Goal: Use online tool/utility: Utilize a website feature to perform a specific function

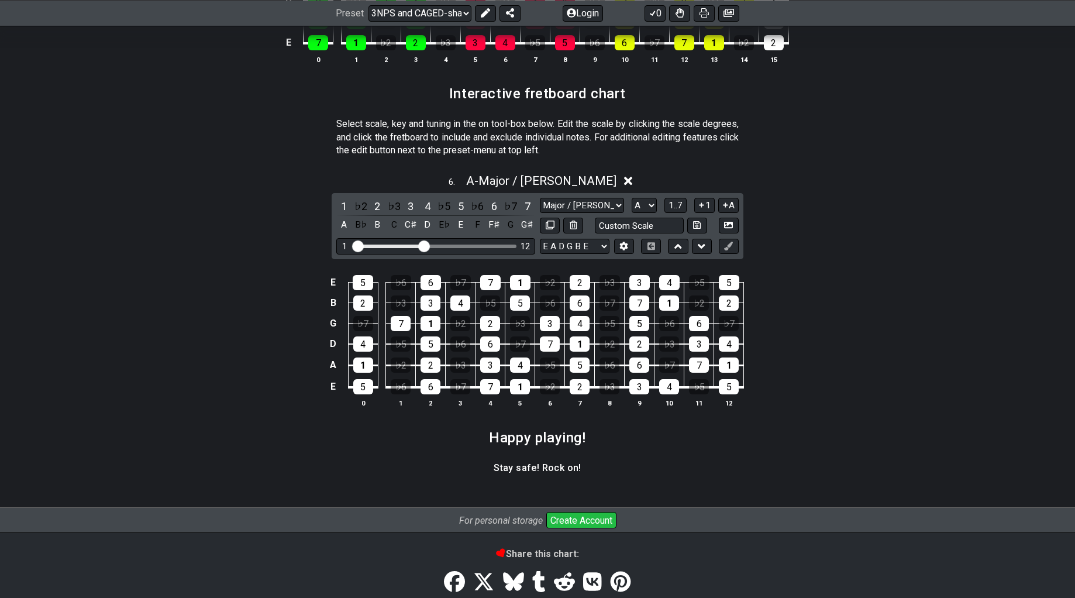
scroll to position [1622, 0]
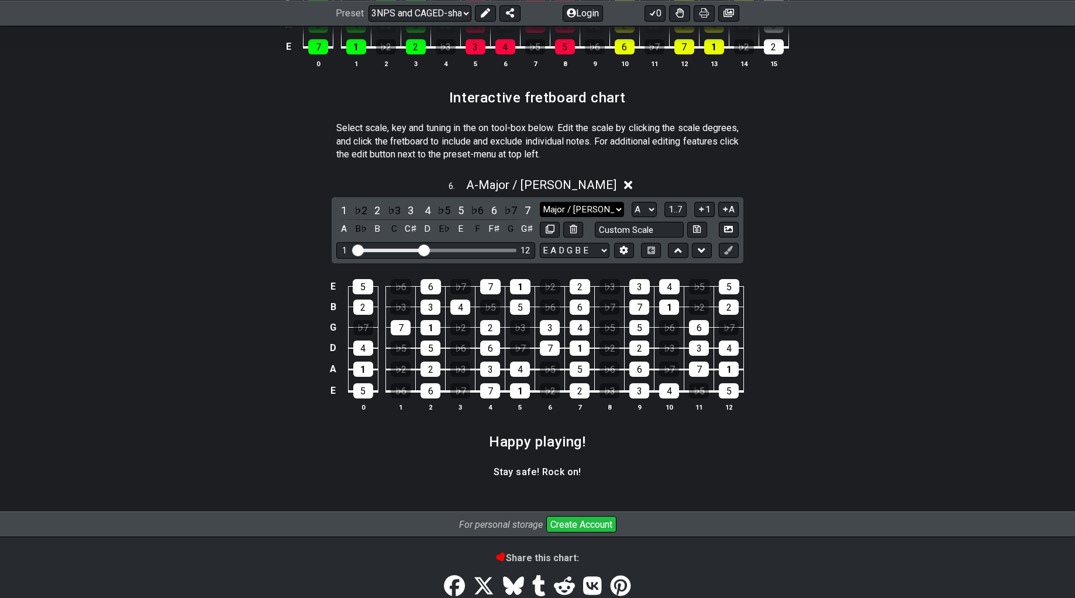
click at [578, 205] on select "Major / Ionian New Scale Minor Pentatonic Major Pentatonic Minor Blues Major Bl…" at bounding box center [582, 210] width 84 height 16
click at [540, 202] on select "Major / Ionian New Scale Minor Pentatonic Major Pentatonic Minor Blues Major Bl…" at bounding box center [582, 210] width 84 height 16
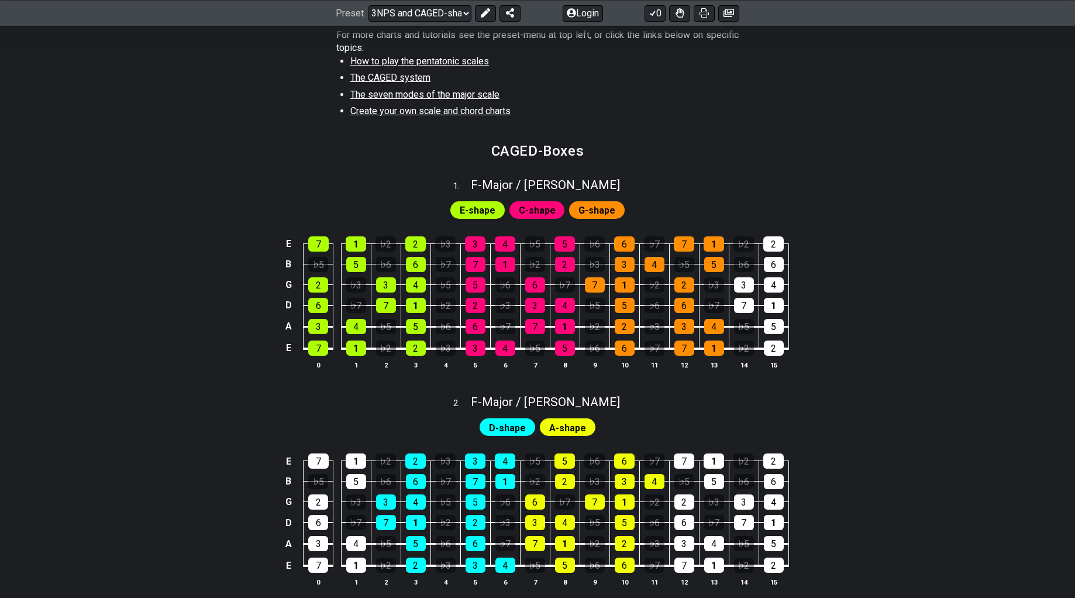
scroll to position [422, 0]
click at [480, 212] on span "E-shape" at bounding box center [478, 209] width 36 height 17
drag, startPoint x: 532, startPoint y: 212, endPoint x: 592, endPoint y: 213, distance: 60.3
click at [532, 212] on span "C-shape" at bounding box center [537, 209] width 37 height 17
drag, startPoint x: 597, startPoint y: 214, endPoint x: 591, endPoint y: 214, distance: 5.9
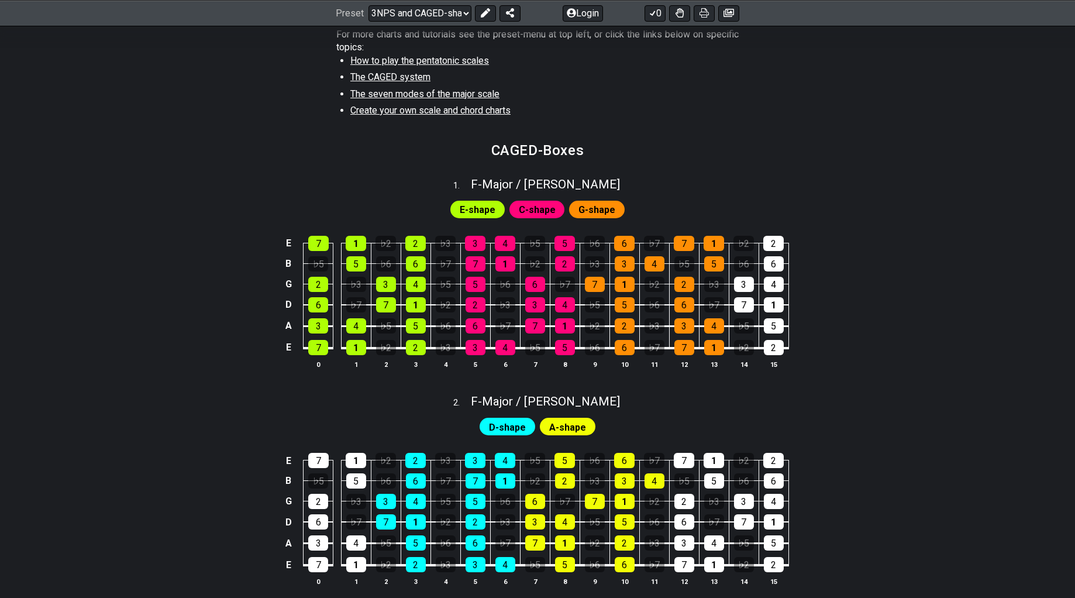
click at [596, 214] on span "G-shape" at bounding box center [597, 209] width 37 height 17
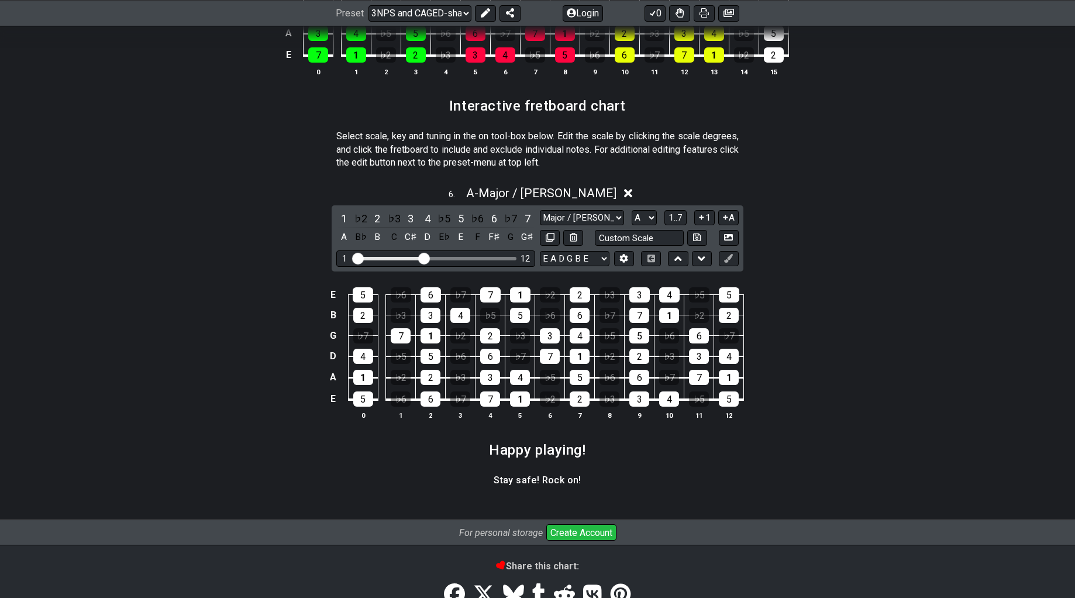
scroll to position [1617, 0]
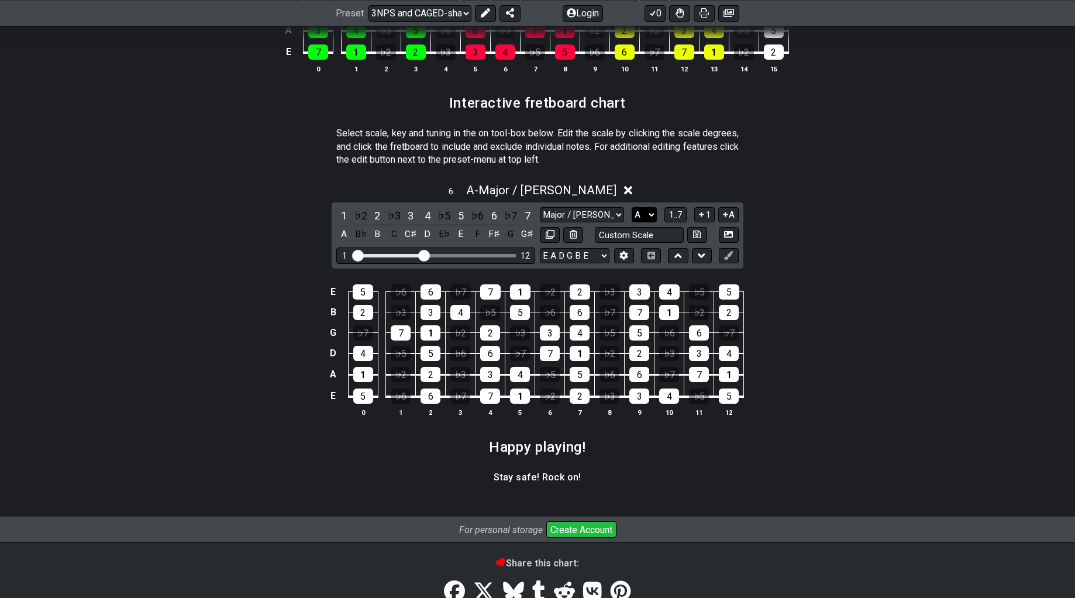
click at [640, 212] on select "A♭ A A♯ B♭ B C C♯ D♭ D D♯ E♭ E F F♯ G♭ G G♯" at bounding box center [644, 215] width 25 height 16
select select "C"
click at [632, 207] on select "A♭ A A♯ B♭ B C C♯ D♭ D D♯ E♭ E F F♯ G♭ G G♯" at bounding box center [644, 215] width 25 height 16
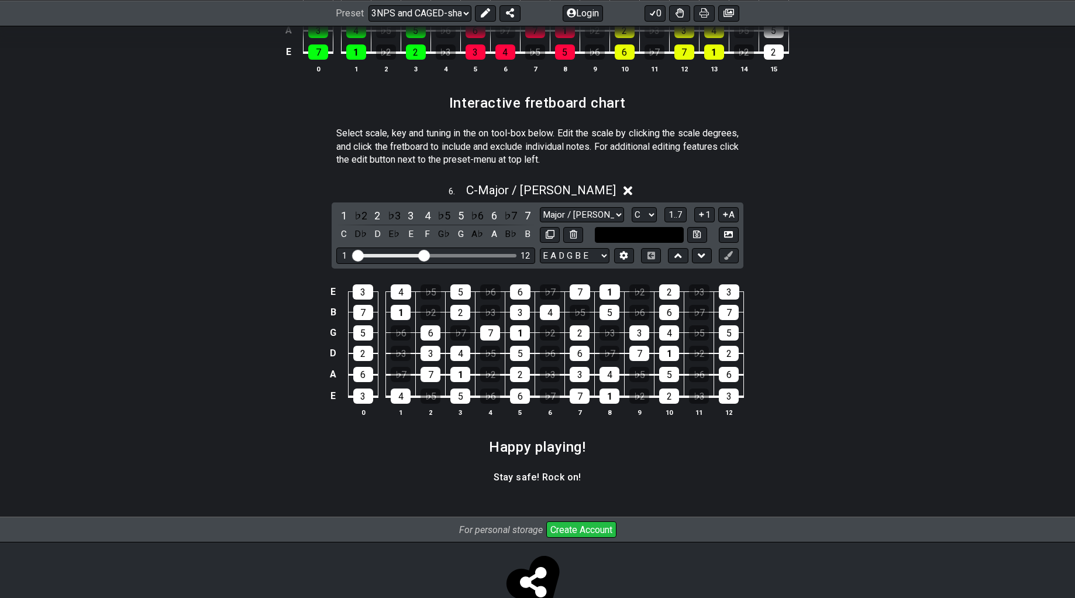
click at [645, 237] on input "text" at bounding box center [639, 235] width 89 height 16
type input "Custom Scale"
click at [194, 236] on div "6 . C - Major / Ionian 1 ♭2 2 ♭3 3 4 ♭5 5 ♭6 6 ♭7 7 C D♭ D E♭ E F G♭ G A♭ A B♭ …" at bounding box center [537, 304] width 913 height 257
click at [675, 211] on span "1..7" at bounding box center [676, 214] width 14 height 11
click at [675, 211] on span "..." at bounding box center [675, 214] width 5 height 11
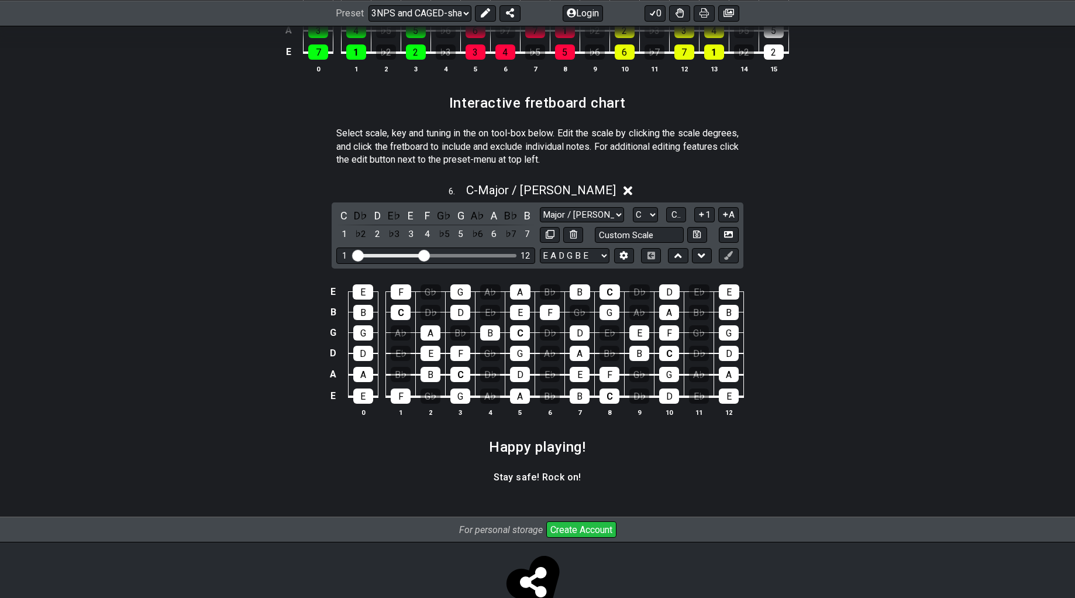
click at [704, 212] on icon at bounding box center [702, 214] width 5 height 5
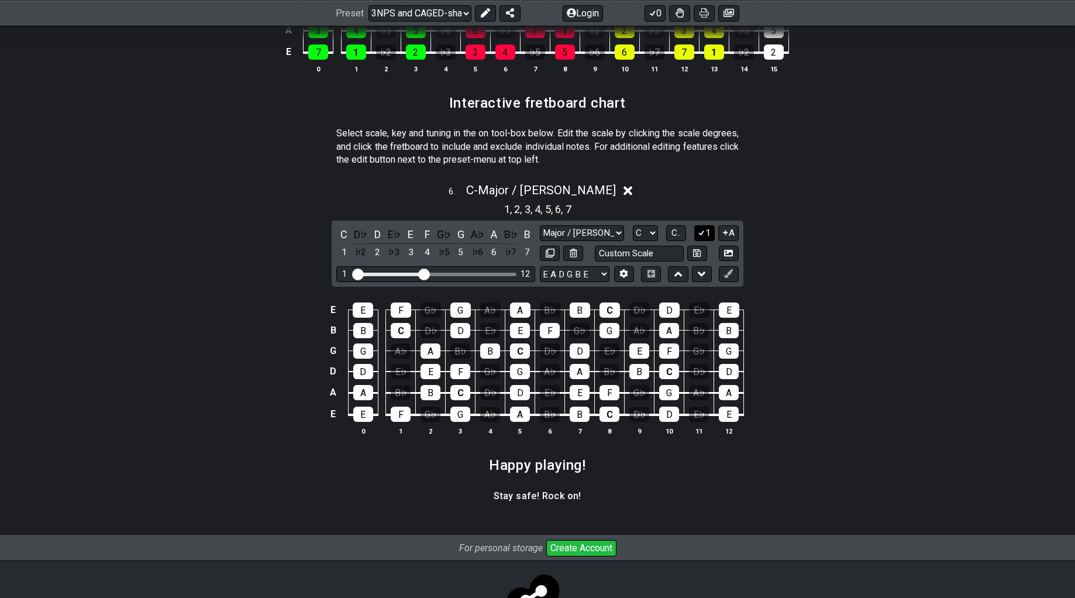
click at [704, 231] on icon at bounding box center [701, 232] width 11 height 9
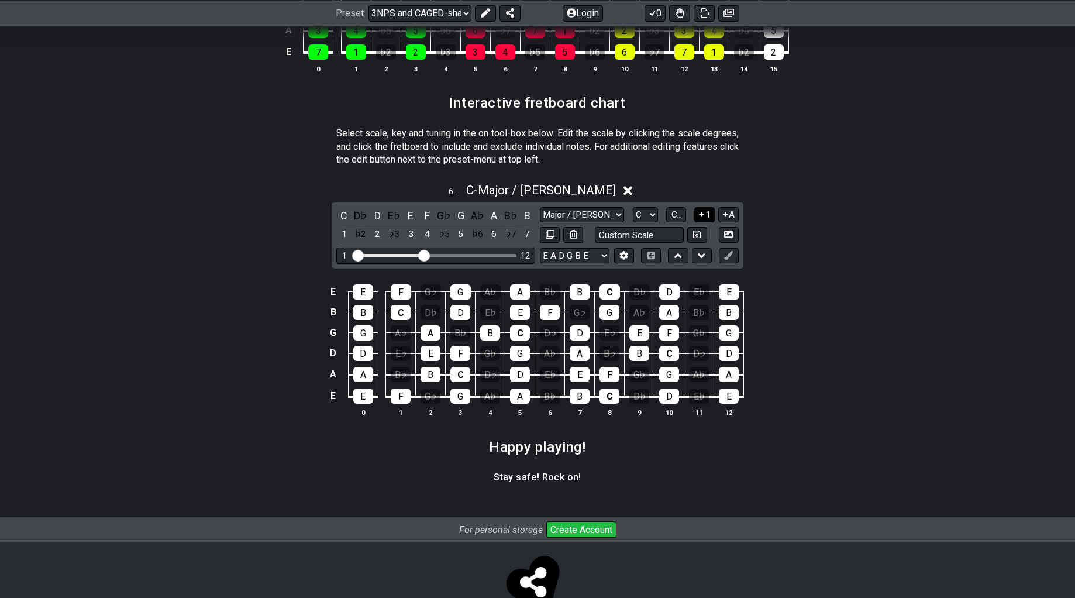
click at [704, 215] on icon at bounding box center [701, 214] width 11 height 9
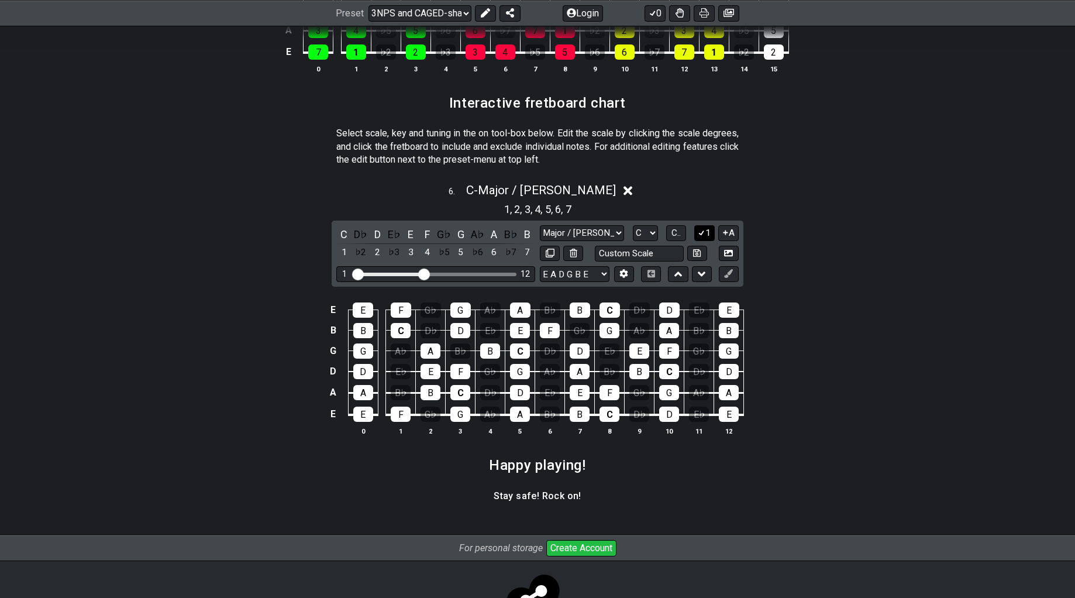
click at [704, 228] on icon at bounding box center [701, 232] width 11 height 9
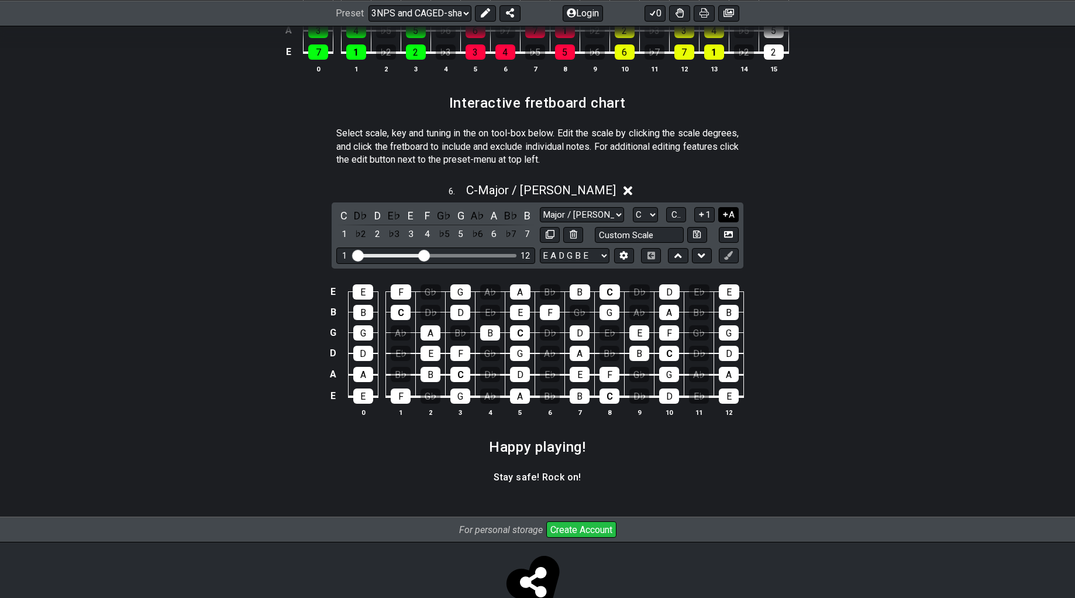
click at [727, 214] on icon at bounding box center [725, 214] width 11 height 9
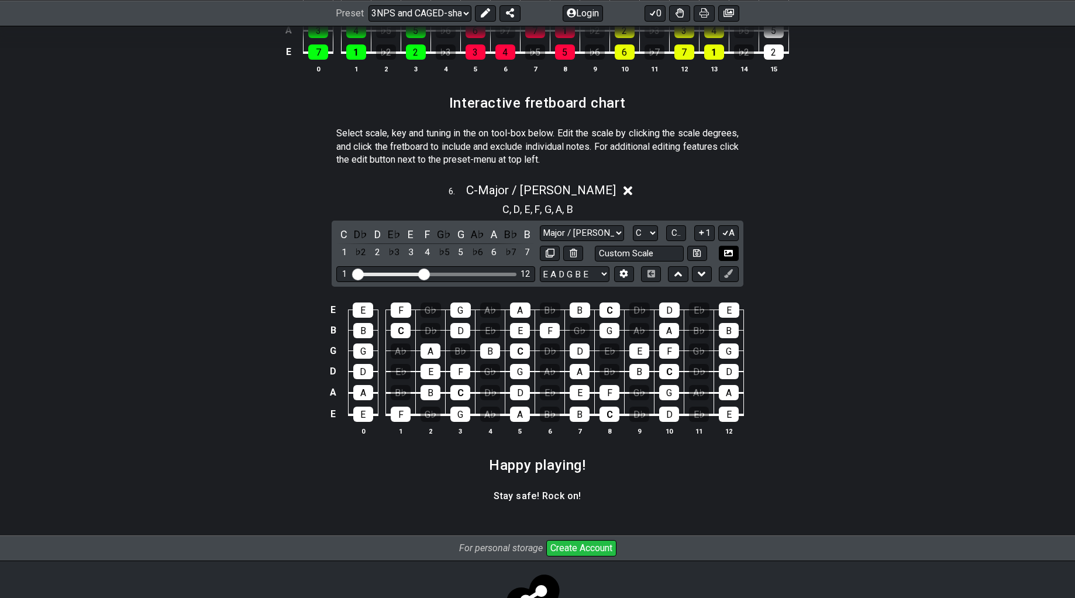
click at [731, 251] on icon at bounding box center [728, 253] width 9 height 9
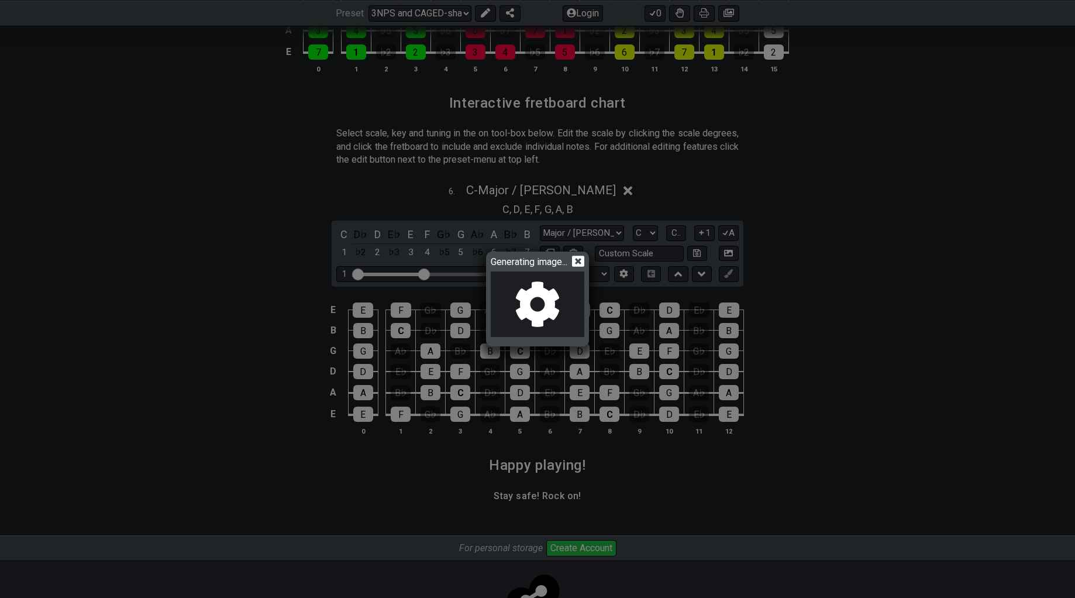
click at [581, 260] on icon at bounding box center [578, 261] width 12 height 12
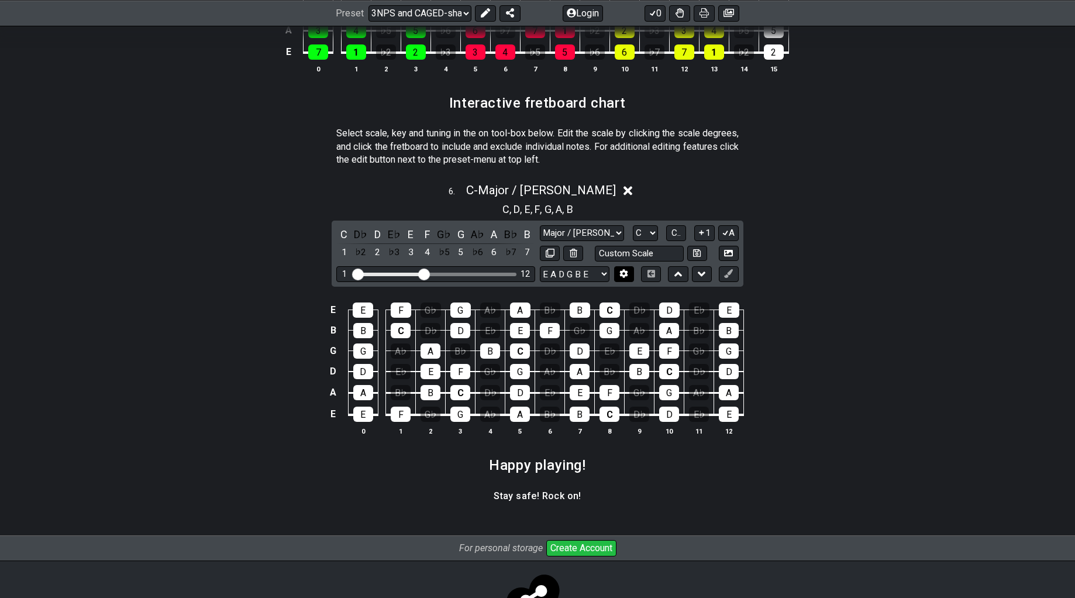
click at [622, 270] on icon at bounding box center [624, 273] width 8 height 9
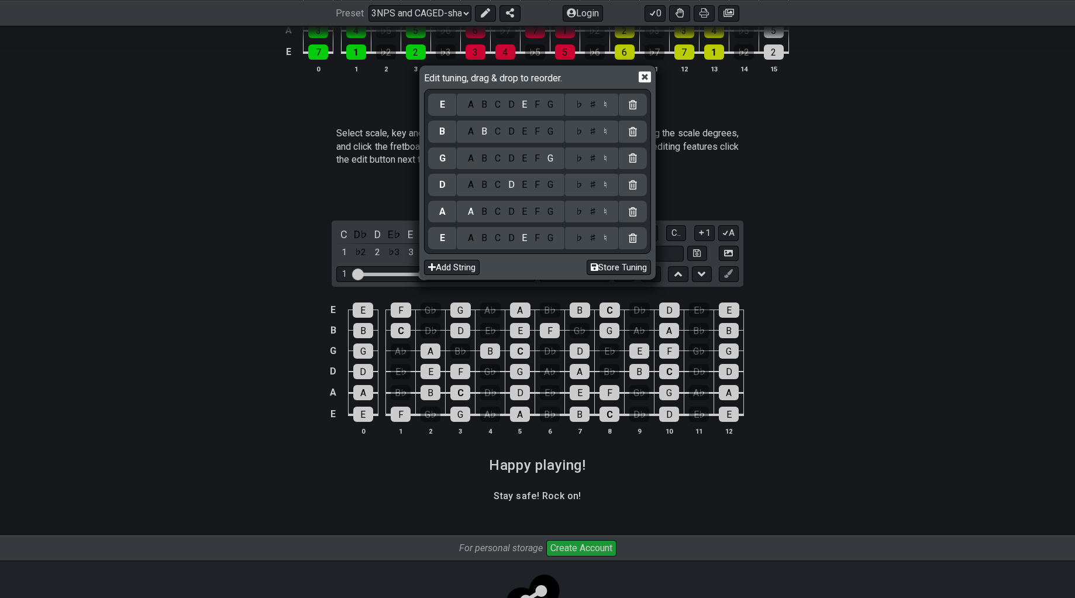
click at [648, 78] on icon at bounding box center [645, 77] width 12 height 12
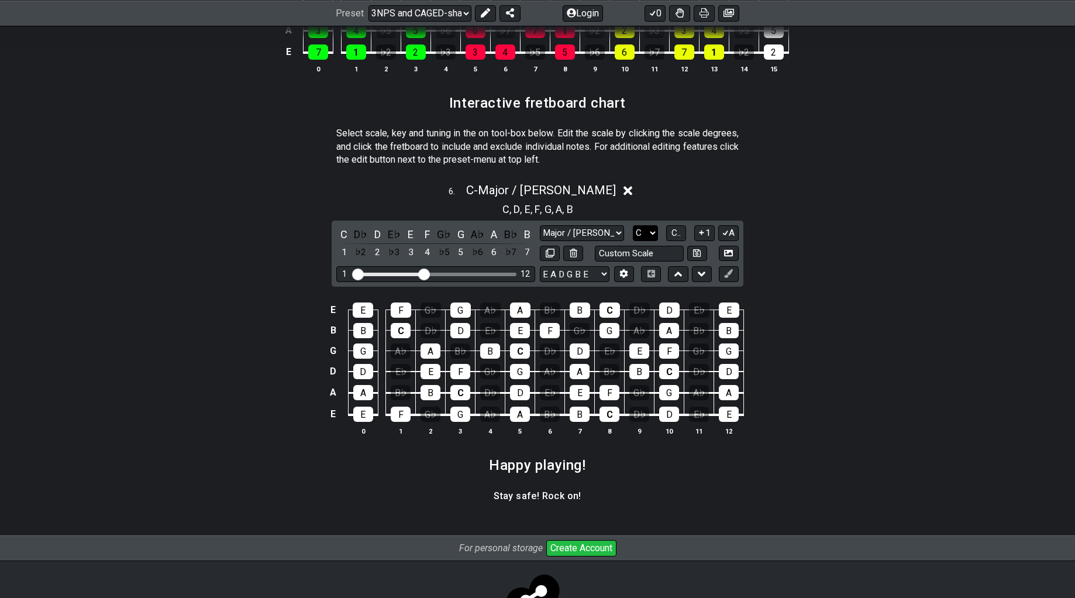
click at [648, 229] on select "A♭ A A♯ B♭ B C C♯ D♭ D D♯ E♭ E F F♯ G♭ G G♯" at bounding box center [645, 233] width 25 height 16
click at [633, 225] on select "A♭ A A♯ B♭ B C C♯ D♭ D D♯ E♭ E F F♯ G♭ G G♯" at bounding box center [645, 233] width 25 height 16
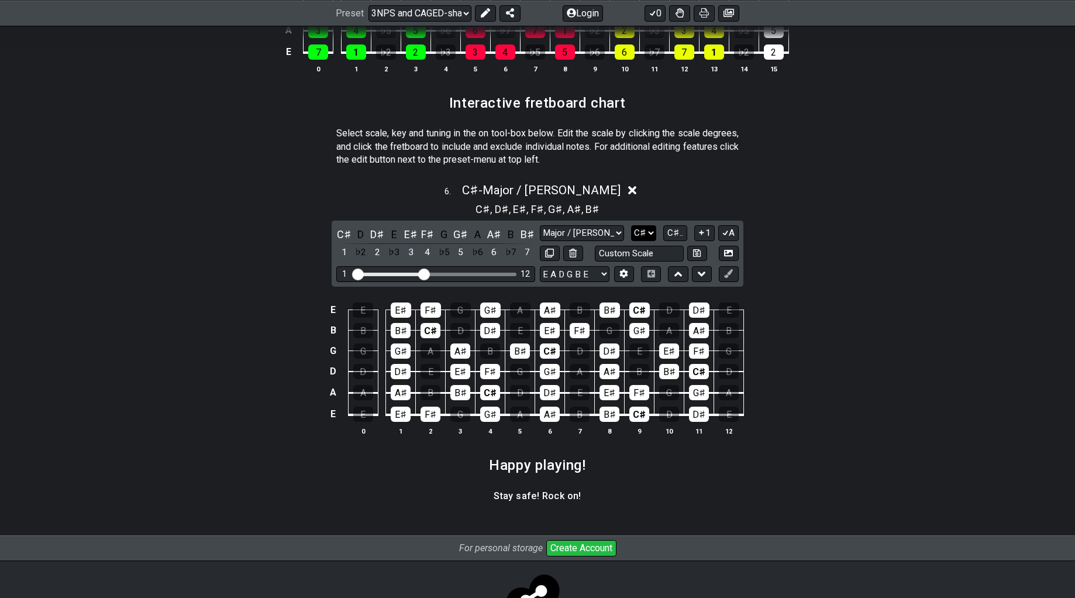
click at [645, 232] on select "A♭ A A♯ B♭ B C C♯ D♭ D D♯ E♭ E F F♯ G♭ G G♯" at bounding box center [643, 233] width 25 height 16
select select "C"
click at [632, 225] on select "A♭ A A♯ B♭ B C C♯ D♭ D D♯ E♭ E F F♯ G♭ G G♯" at bounding box center [643, 233] width 25 height 16
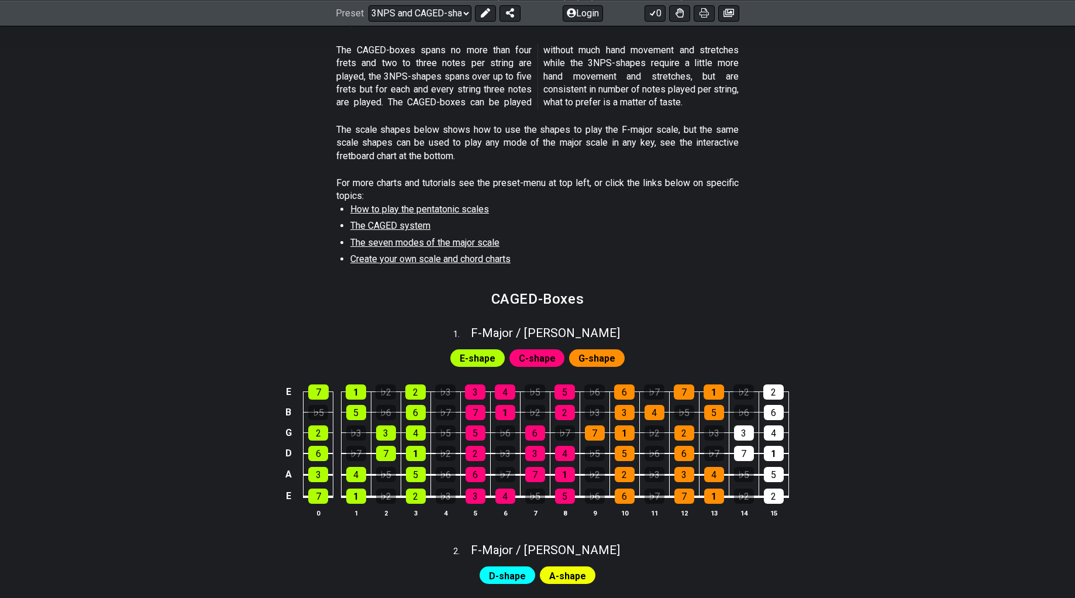
scroll to position [259, 0]
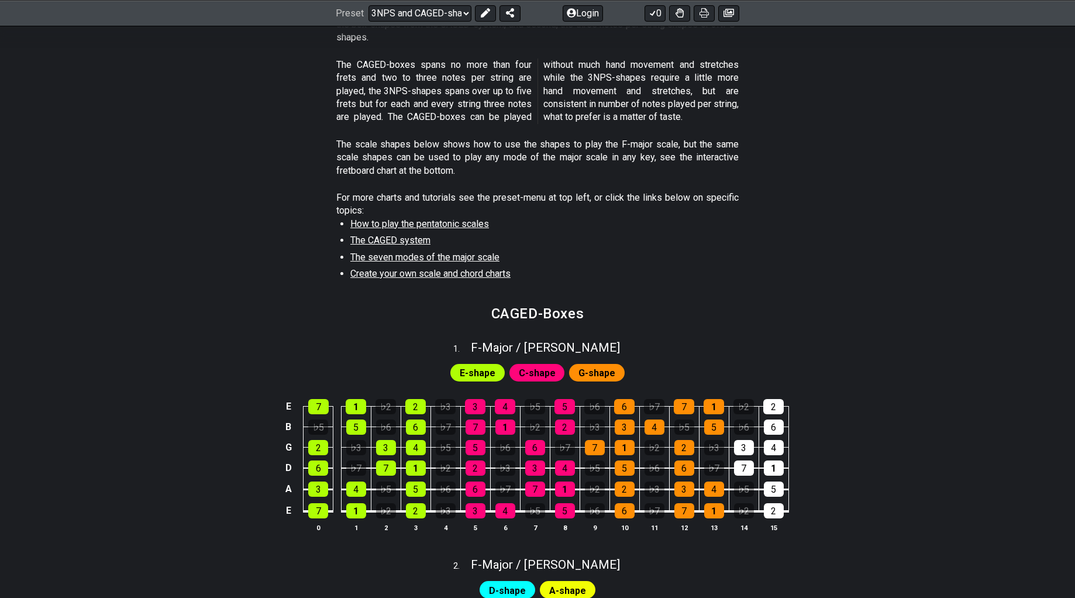
click at [462, 274] on span "Create your own scale and chord charts" at bounding box center [430, 273] width 160 height 11
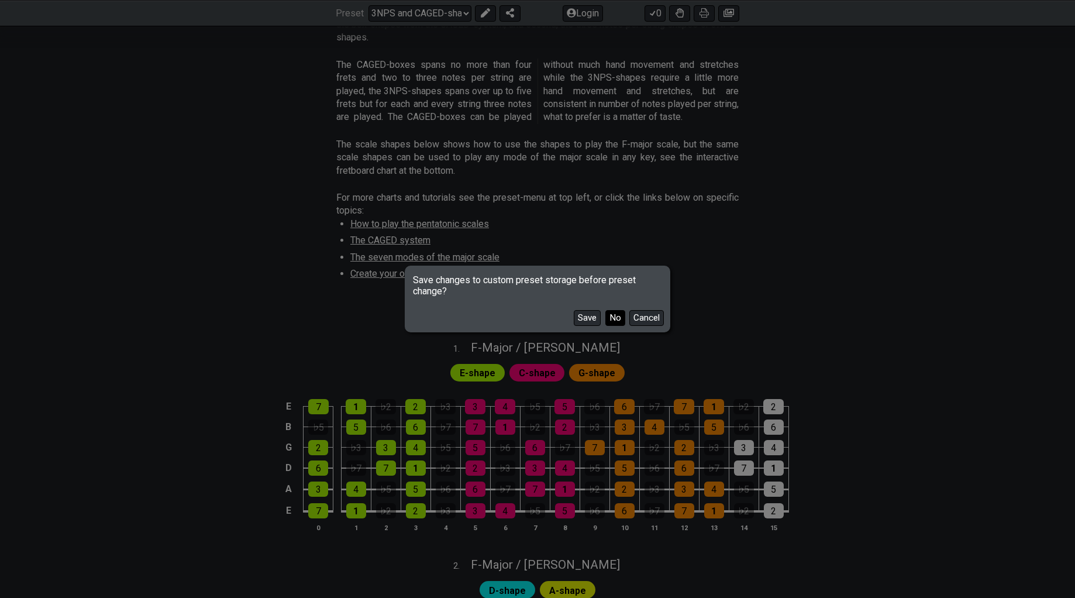
click at [617, 317] on button "No" at bounding box center [616, 318] width 20 height 16
select select "/welcome"
select select "B"
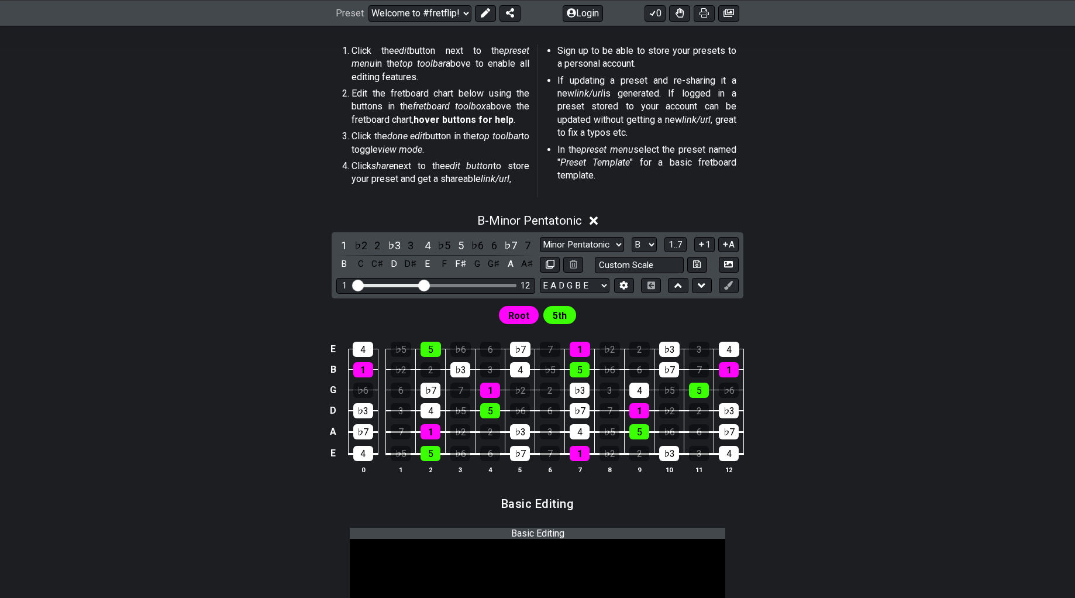
scroll to position [241, 0]
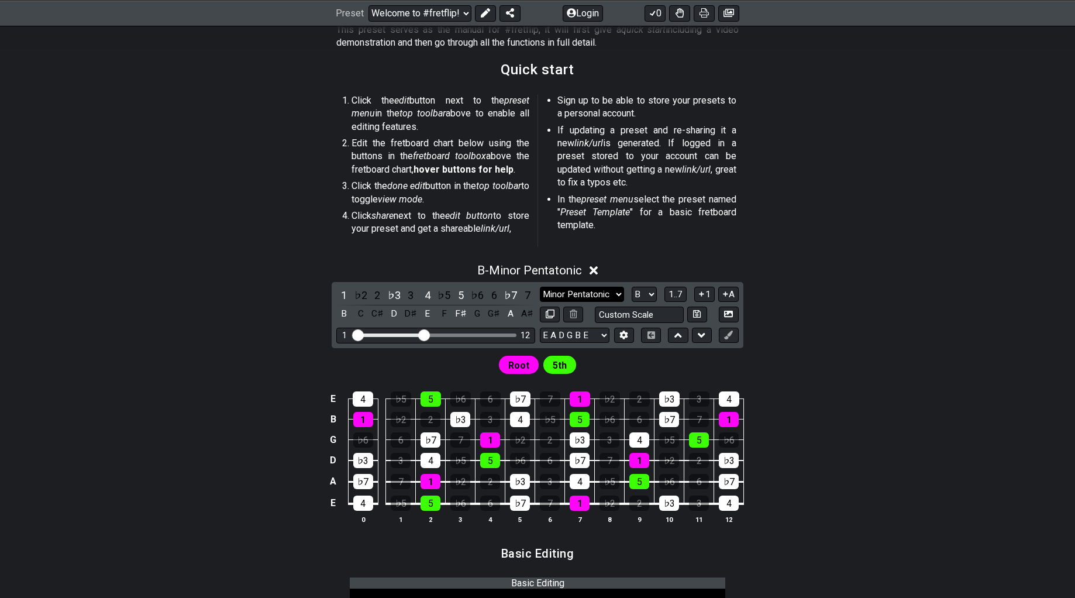
click at [595, 296] on select "Minor Pentatonic Root Minor Pentatonic Major Pentatonic Minor Blues Major Blues…" at bounding box center [582, 295] width 84 height 16
select select "Major / [PERSON_NAME]"
click at [540, 287] on select "Minor Pentatonic Root Minor Pentatonic Major Pentatonic Minor Blues Major Blues…" at bounding box center [582, 295] width 84 height 16
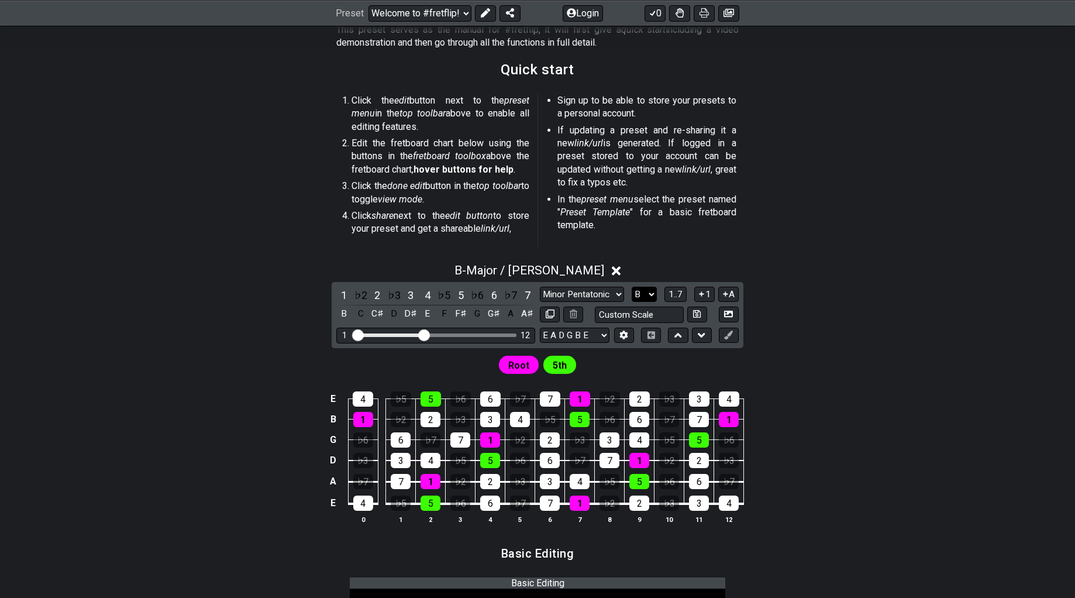
click at [638, 292] on select "A♭ A A♯ B♭ B C C♯ D♭ D D♯ E♭ E F F♯ G♭ G G♯" at bounding box center [644, 295] width 25 height 16
click at [632, 287] on select "A♭ A A♯ B♭ B C C♯ D♭ D D♯ E♭ E F F♯ G♭ G G♯" at bounding box center [644, 295] width 25 height 16
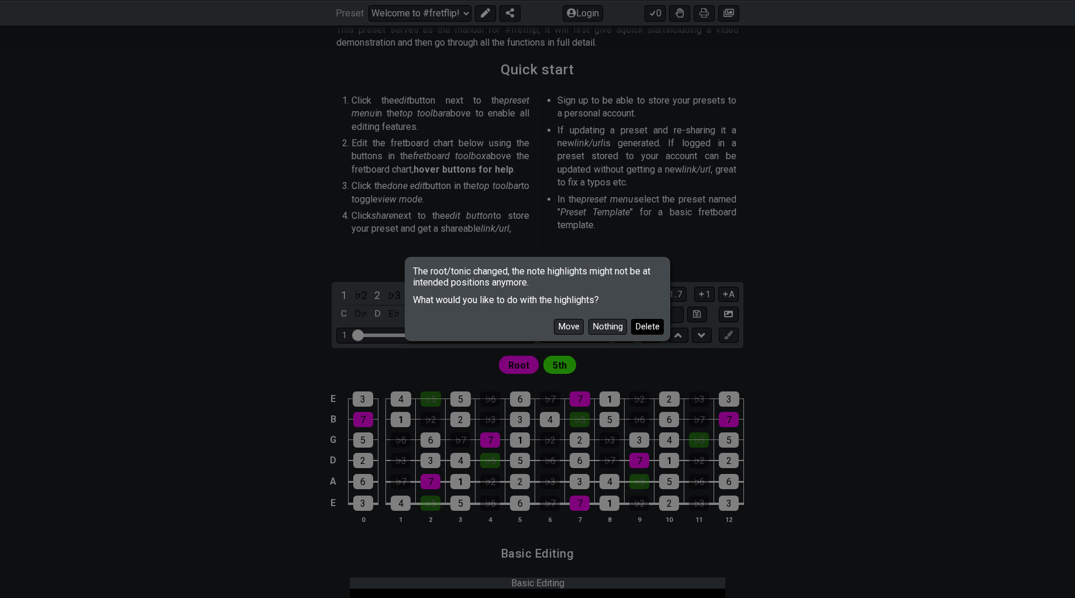
click at [644, 325] on button "Delete" at bounding box center [647, 327] width 33 height 16
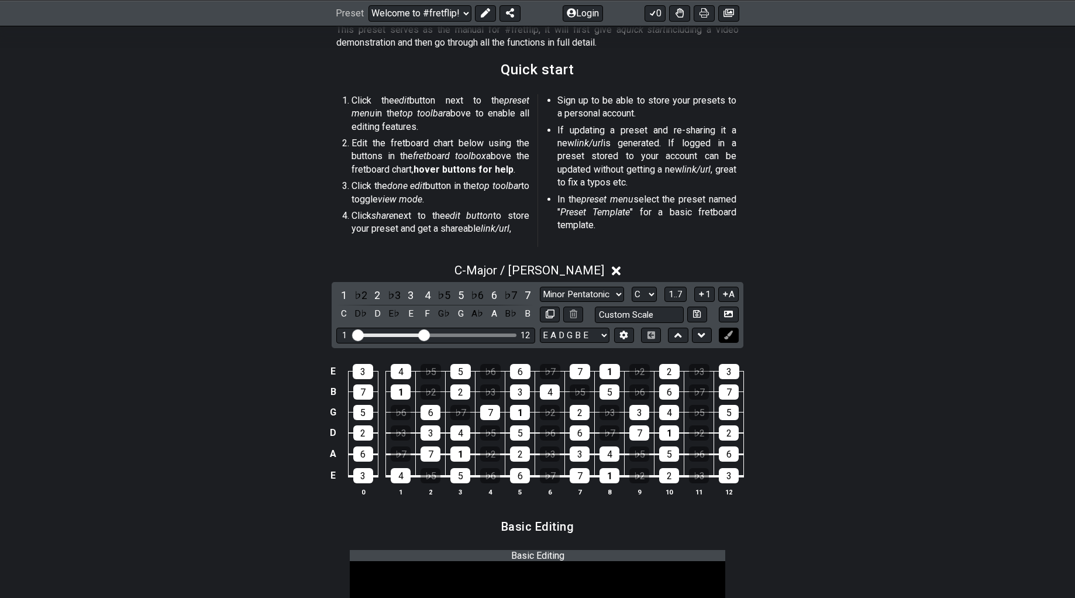
click at [726, 339] on button at bounding box center [729, 336] width 20 height 16
click at [637, 294] on select "A♭ A A♯ B♭ B C C♯ D♭ D D♯ E♭ E F F♯ G♭ G G♯" at bounding box center [644, 295] width 25 height 16
click at [632, 287] on select "A♭ A A♯ B♭ B C C♯ D♭ D D♯ E♭ E F F♯ G♭ G G♯" at bounding box center [644, 295] width 25 height 16
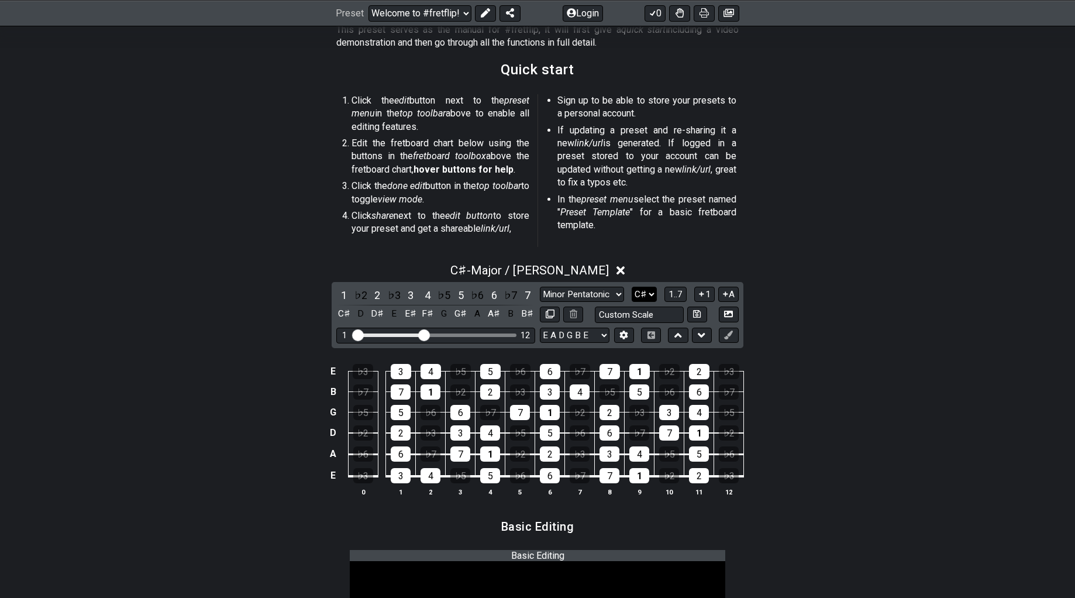
click at [643, 297] on select "A♭ A A♯ B♭ B C C♯ D♭ D D♯ E♭ E F F♯ G♭ G G♯" at bounding box center [644, 295] width 25 height 16
select select "C"
click at [632, 287] on select "A♭ A A♯ B♭ B C C♯ D♭ D D♯ E♭ E F F♯ G♭ G G♯" at bounding box center [644, 295] width 25 height 16
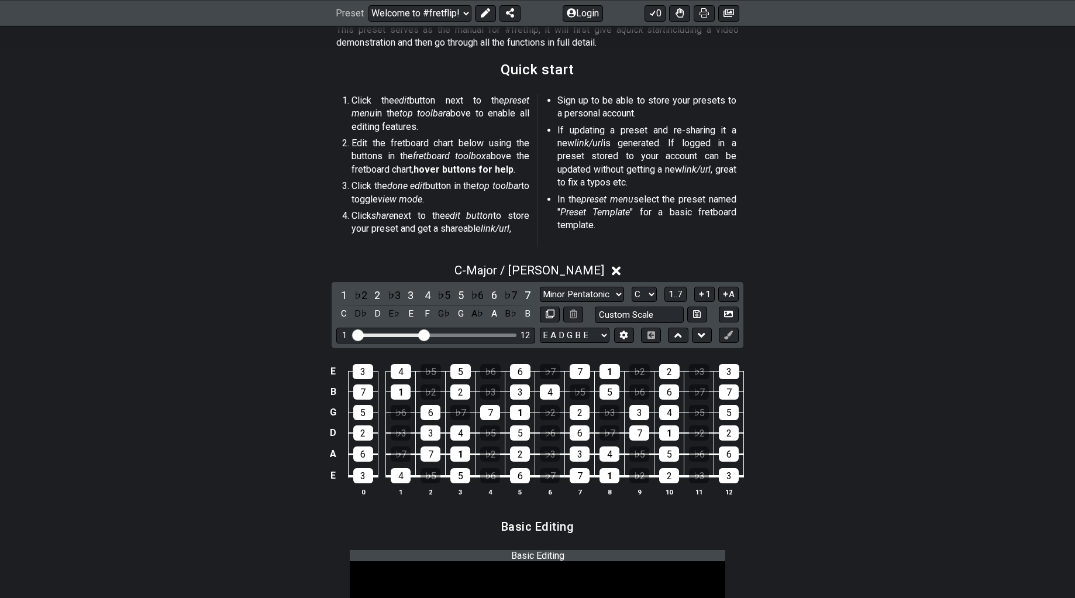
click at [612, 271] on icon at bounding box center [616, 271] width 9 height 9
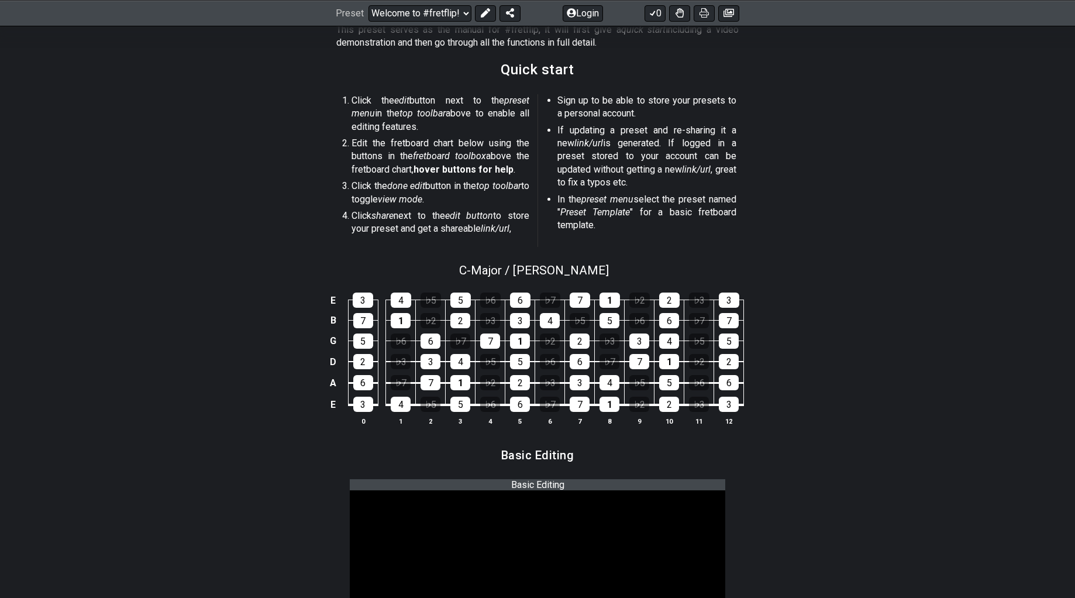
click at [446, 352] on td "4" at bounding box center [461, 351] width 30 height 21
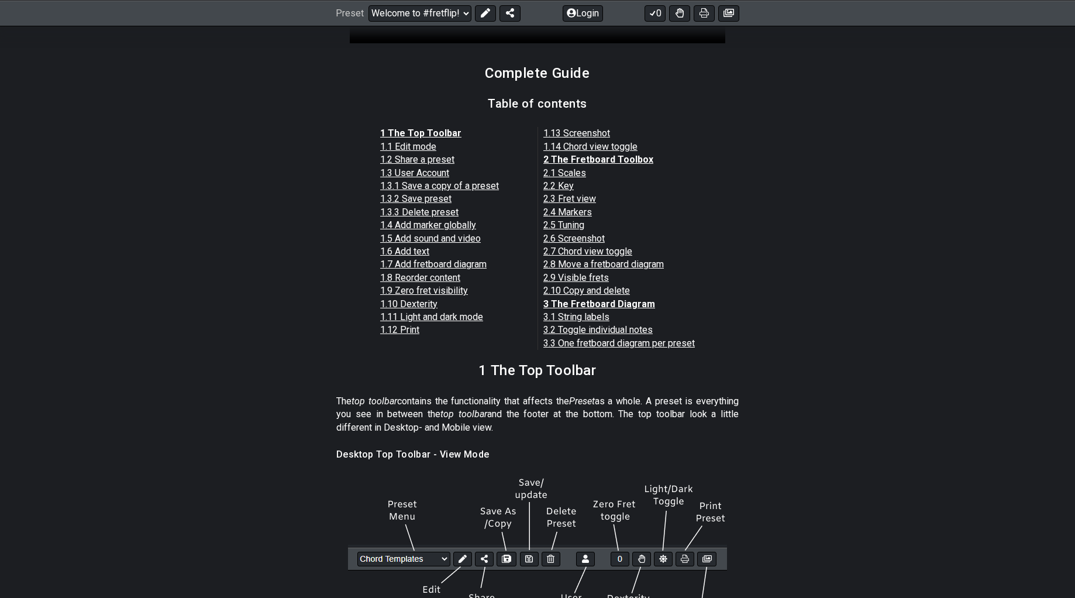
scroll to position [787, 0]
